Goal: Download file/media

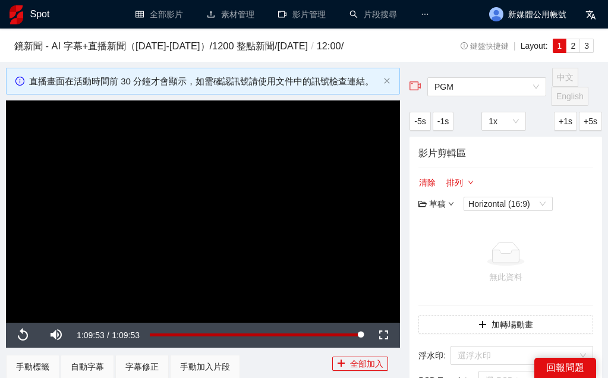
scroll to position [412, 0]
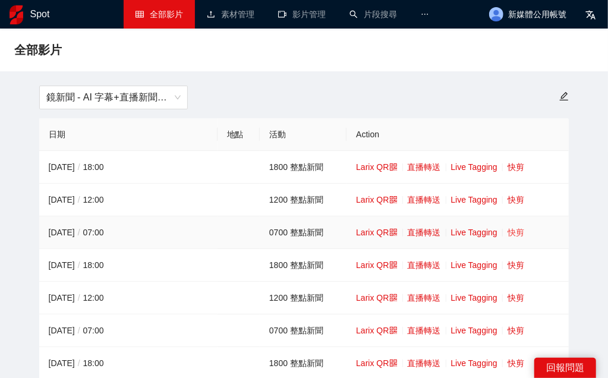
click at [516, 231] on link "快剪" at bounding box center [516, 233] width 17 height 10
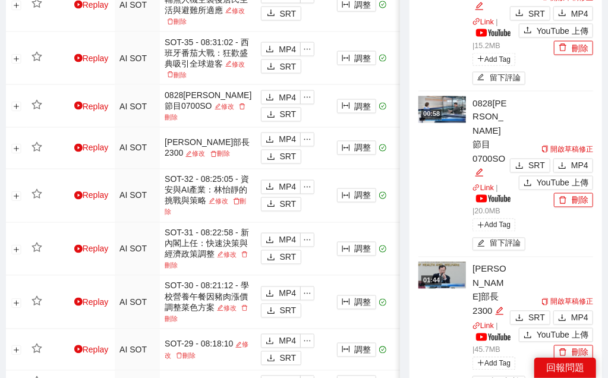
scroll to position [825, 0]
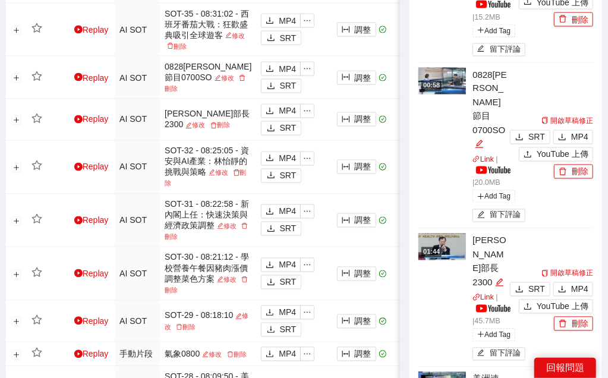
click at [571, 266] on div "開啟草稿修正 SRT MP4 YouTube 上傳 刪除" at bounding box center [550, 298] width 86 height 65
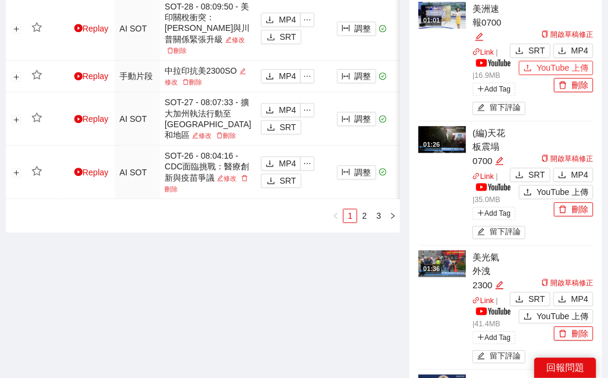
scroll to position [1211, 0]
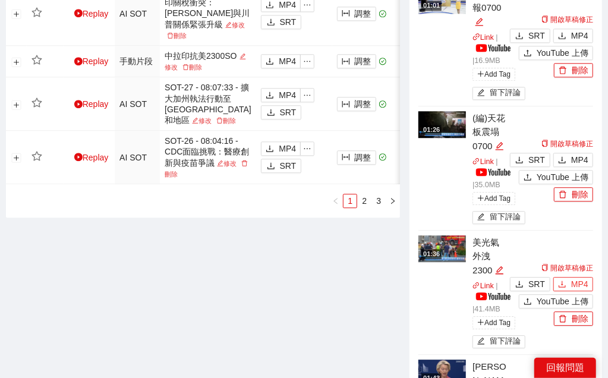
click at [577, 278] on span "MP4" at bounding box center [579, 284] width 17 height 13
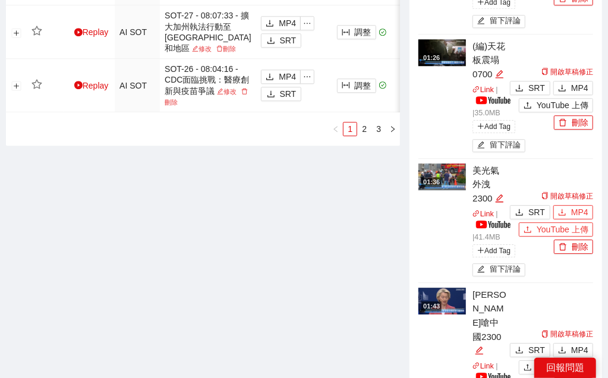
scroll to position [1321, 0]
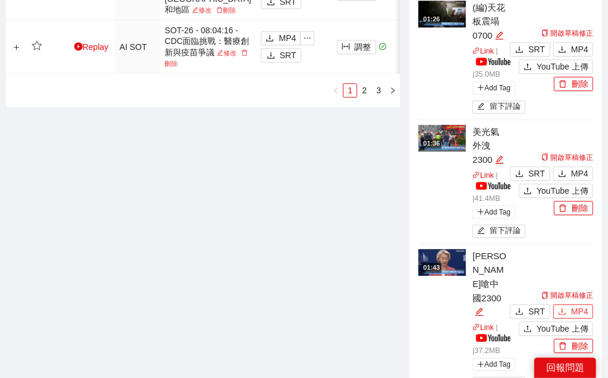
click at [573, 305] on span "MP4" at bounding box center [579, 311] width 17 height 13
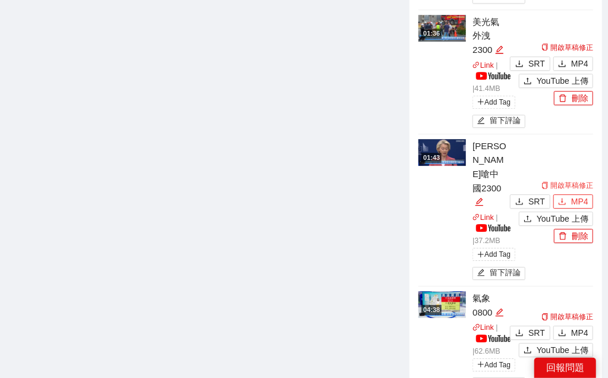
scroll to position [1522, 0]
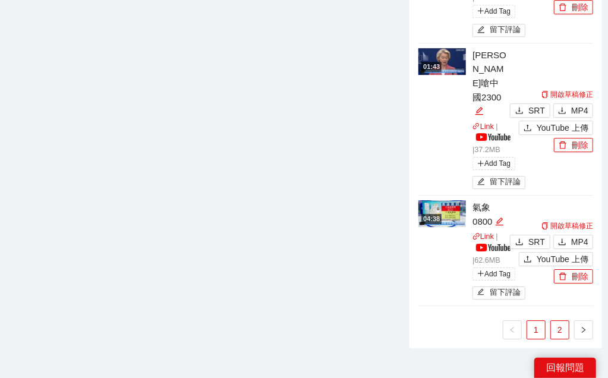
click at [556, 321] on link "2" at bounding box center [560, 330] width 18 height 18
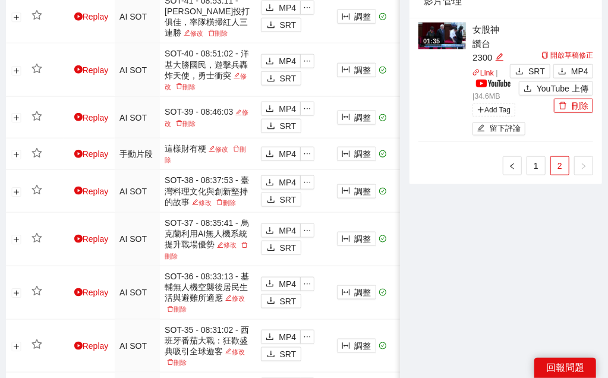
scroll to position [344, 0]
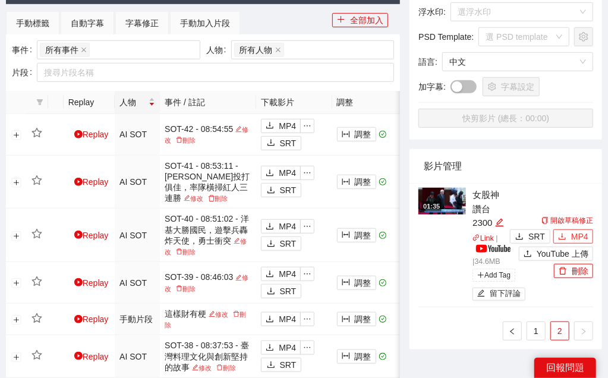
click at [579, 238] on span "MP4" at bounding box center [579, 236] width 17 height 13
click at [536, 330] on link "1" at bounding box center [536, 331] width 18 height 18
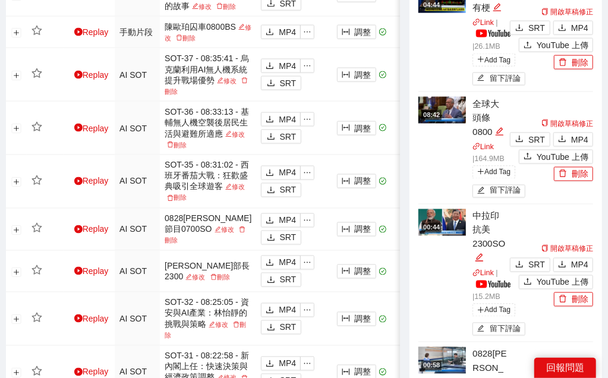
scroll to position [785, 0]
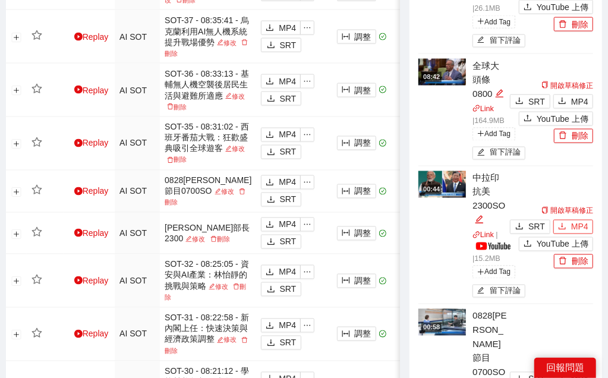
click at [575, 229] on span "MP4" at bounding box center [579, 227] width 17 height 13
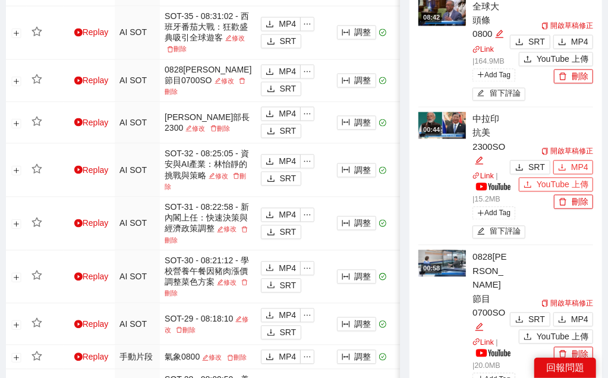
scroll to position [1005, 0]
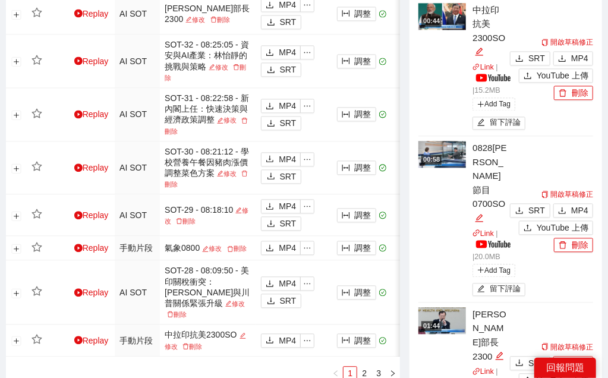
click at [579, 357] on span "MP4" at bounding box center [579, 363] width 17 height 13
